Goal: Task Accomplishment & Management: Manage account settings

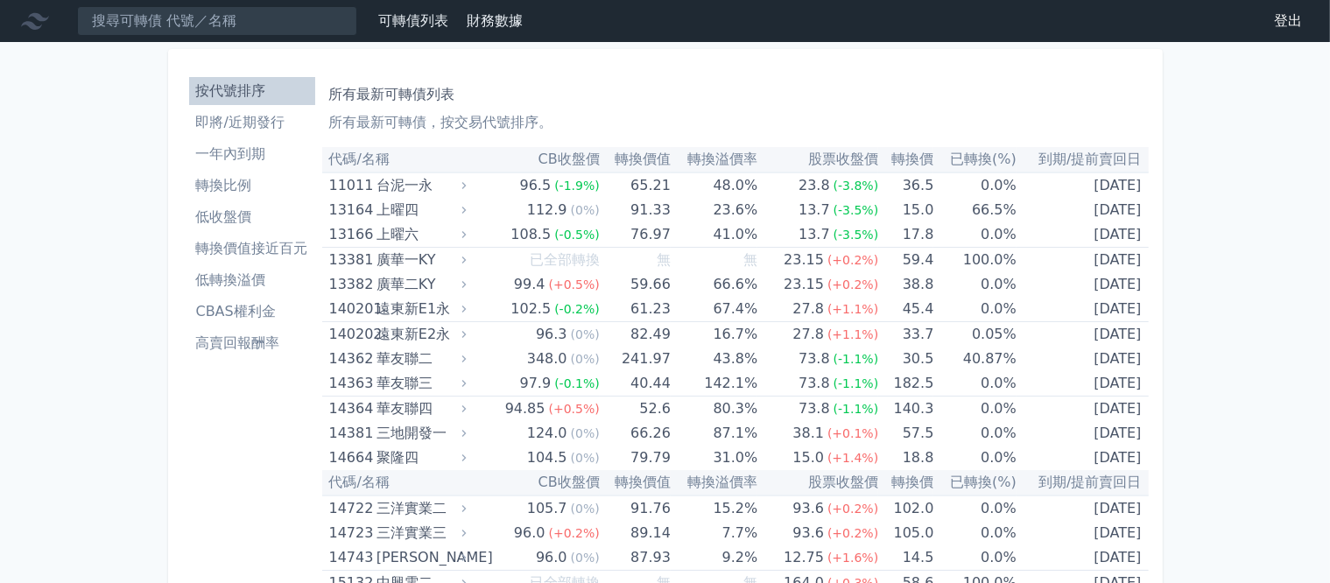
click at [259, 126] on li "即將/近期發行" at bounding box center [252, 122] width 126 height 21
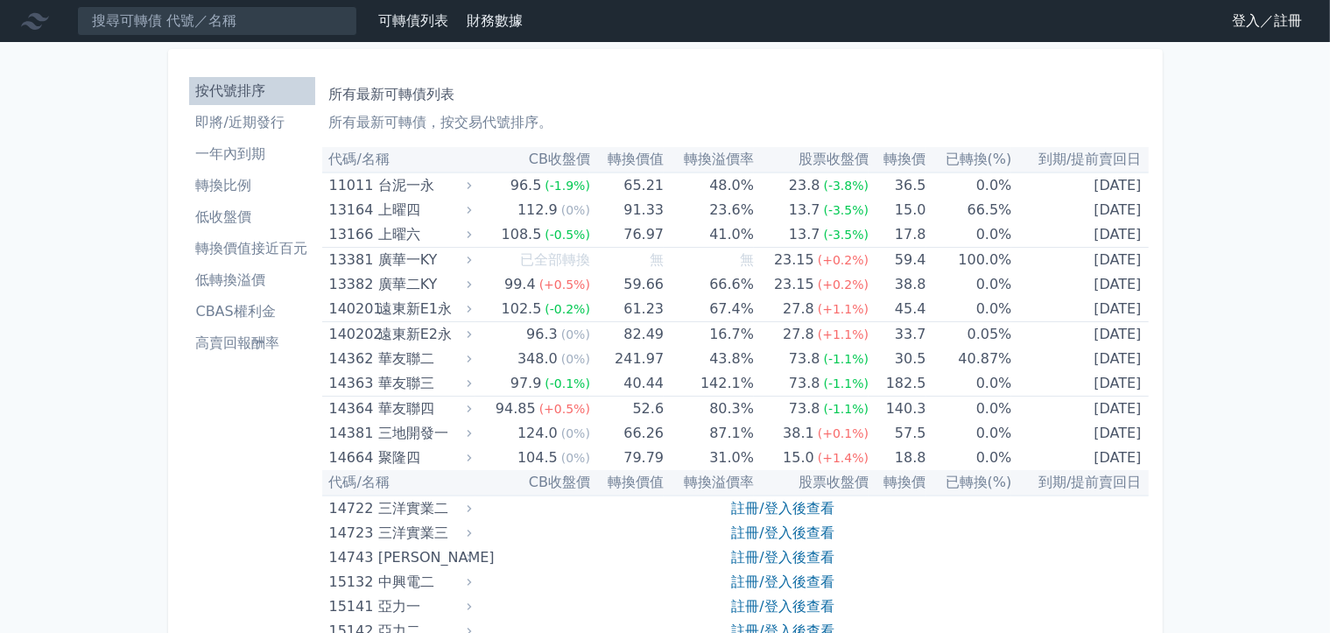
click at [1288, 20] on link "登入／註冊" at bounding box center [1267, 21] width 98 height 28
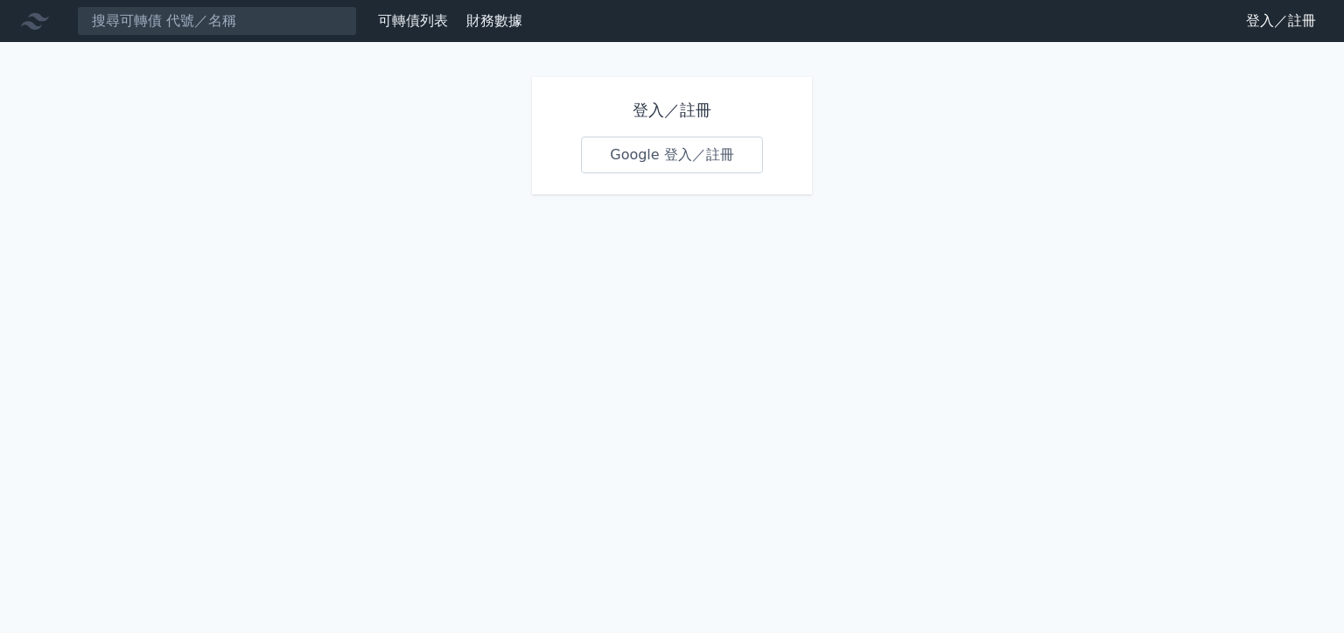
click at [652, 153] on link "Google 登入／註冊" at bounding box center [672, 155] width 182 height 37
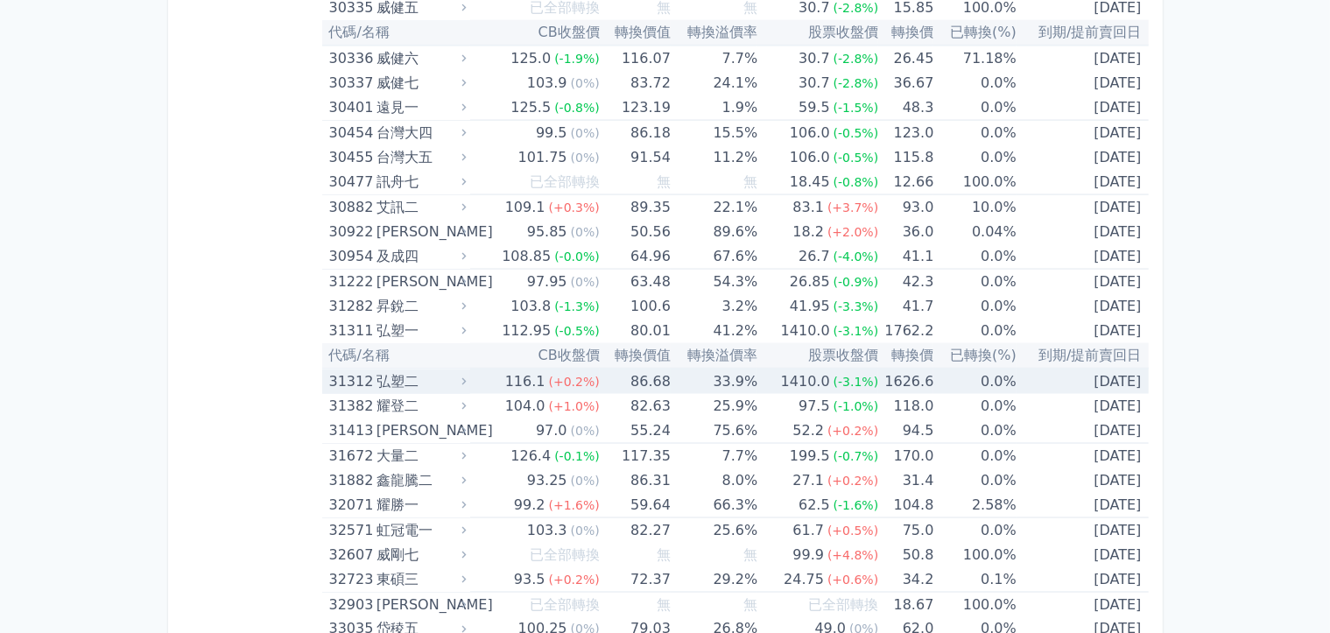
scroll to position [2713, 0]
